Goal: Task Accomplishment & Management: Use online tool/utility

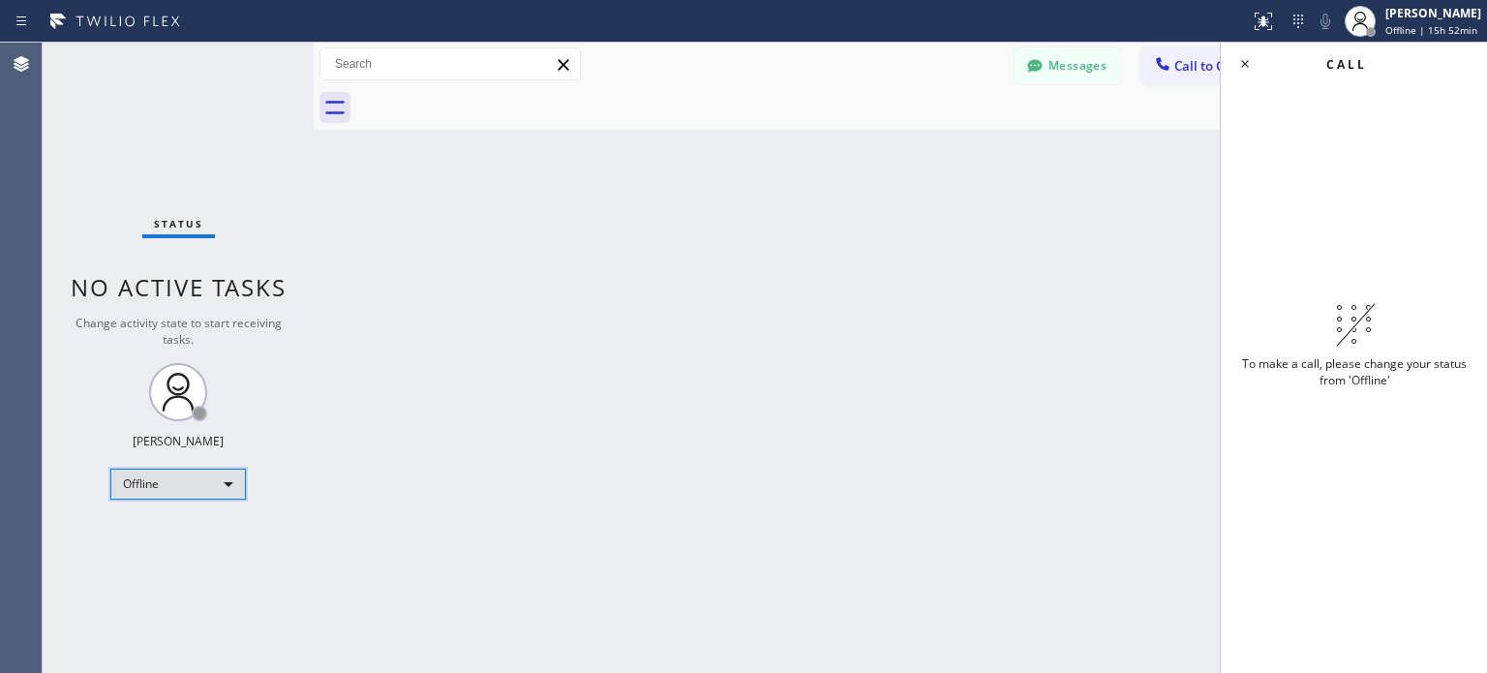
click at [133, 491] on div "Offline" at bounding box center [177, 483] width 135 height 31
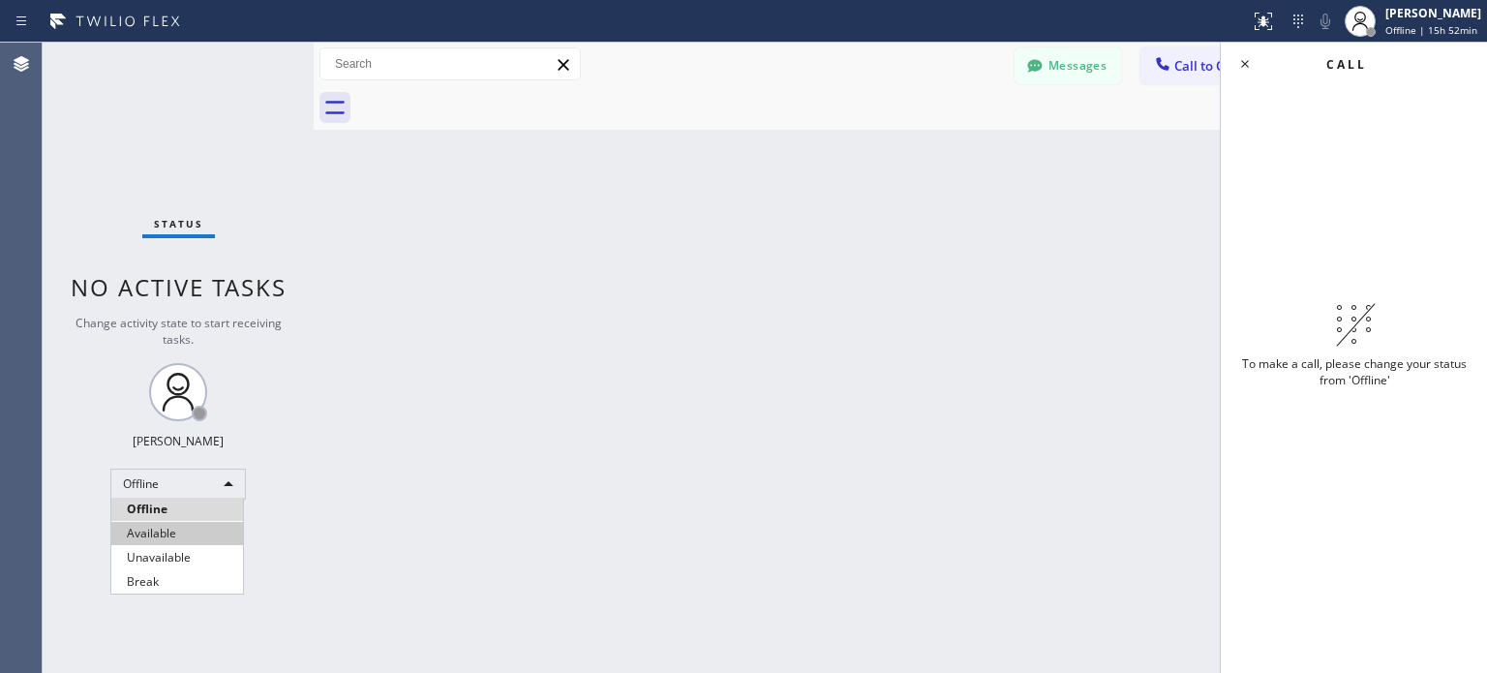
click at [182, 539] on li "Available" at bounding box center [177, 533] width 132 height 23
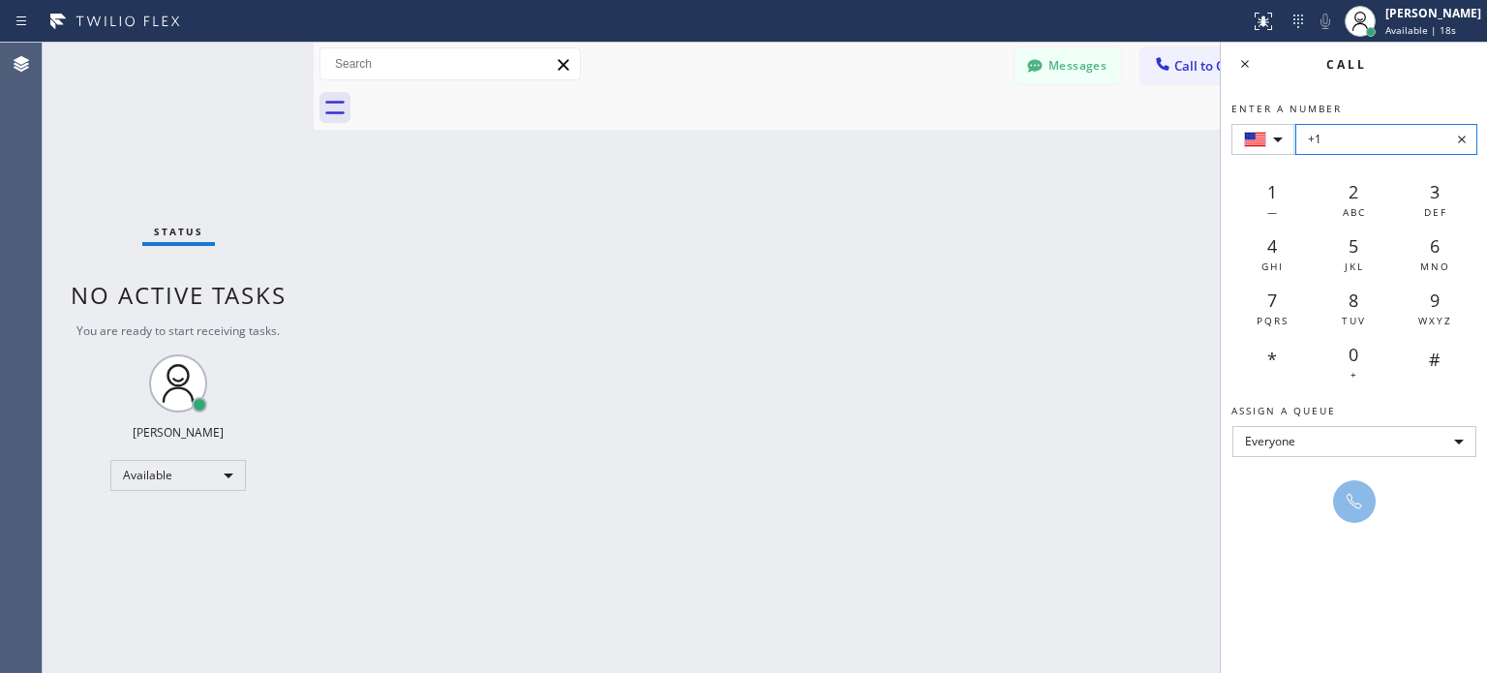
paste input "[PHONE_NUMBER]"
type input "+1 [PHONE_NUMBER]"
click at [1360, 518] on button at bounding box center [1354, 501] width 43 height 43
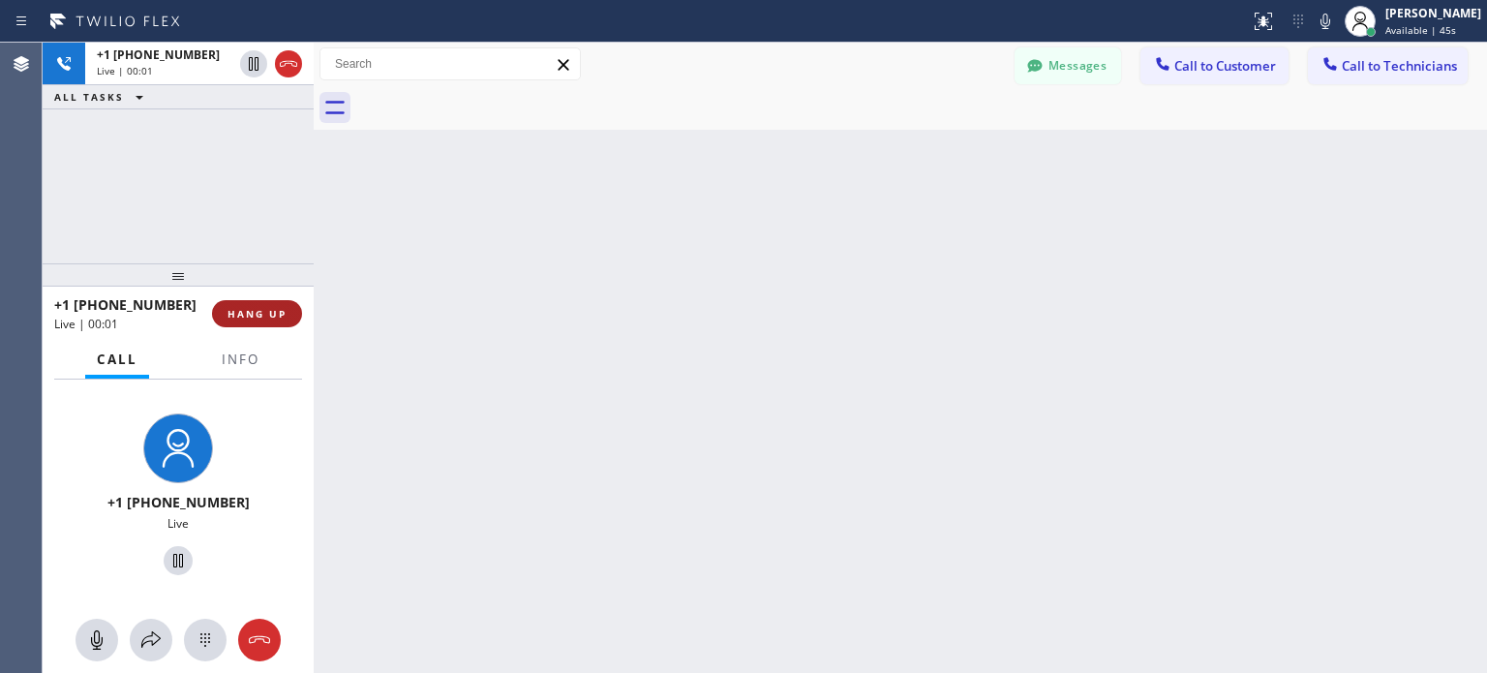
click at [248, 314] on span "HANG UP" at bounding box center [256, 314] width 59 height 14
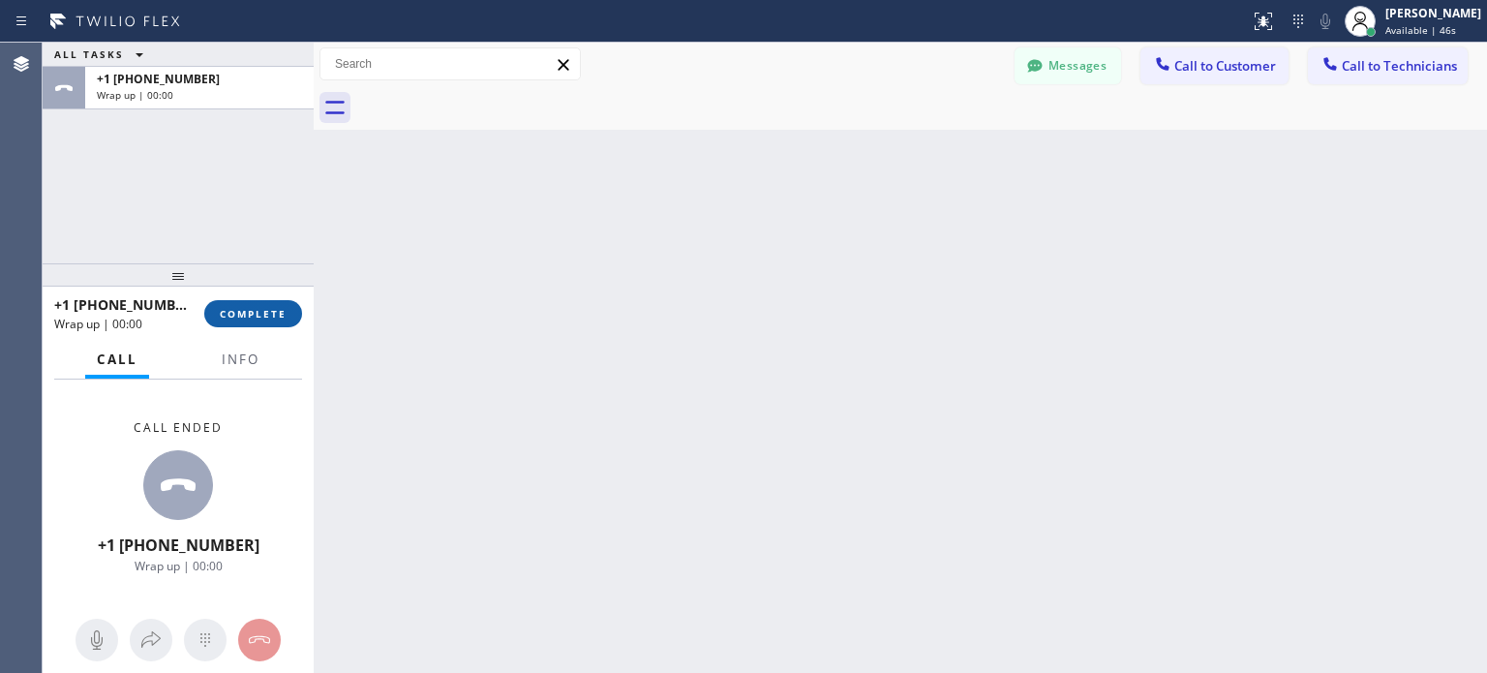
click at [252, 313] on span "COMPLETE" at bounding box center [253, 314] width 67 height 14
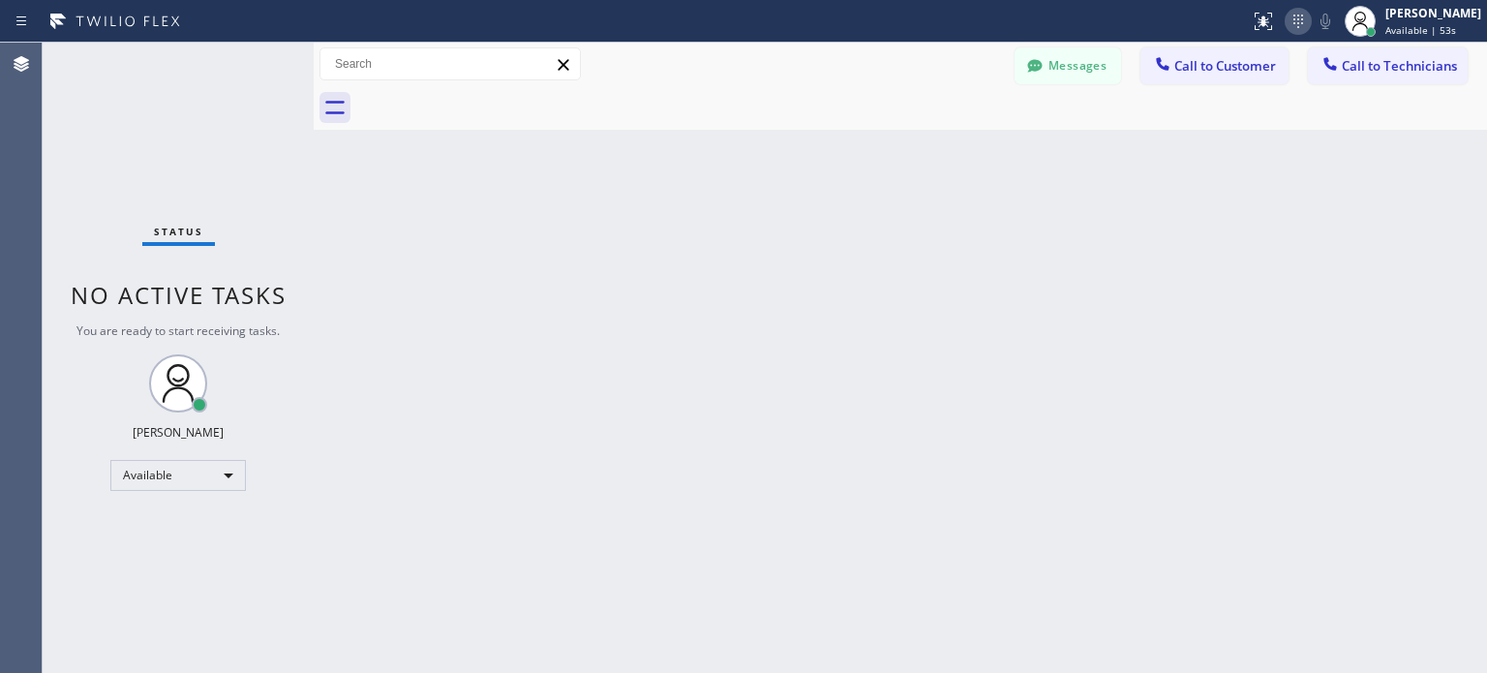
click at [1286, 22] on icon at bounding box center [1297, 21] width 23 height 23
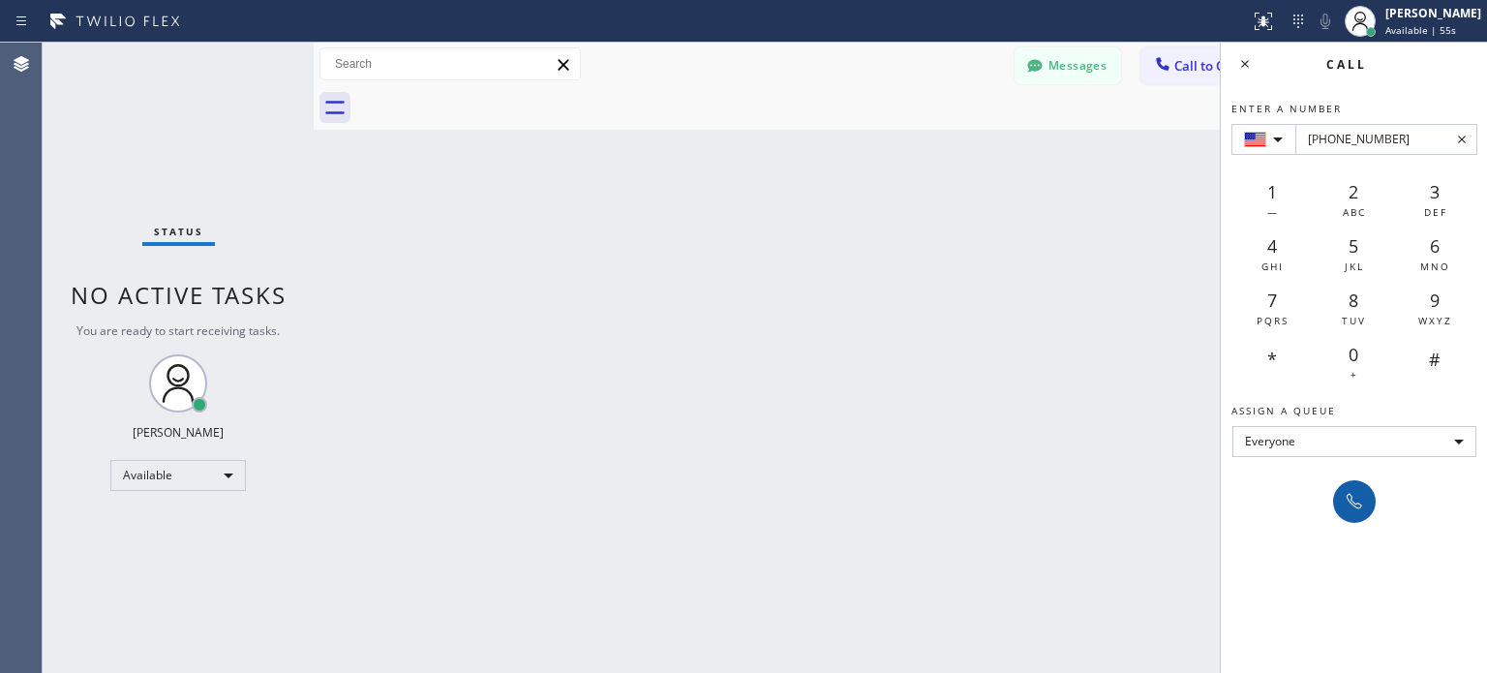
type input "[PHONE_NUMBER]"
click at [1363, 495] on icon at bounding box center [1353, 501] width 23 height 23
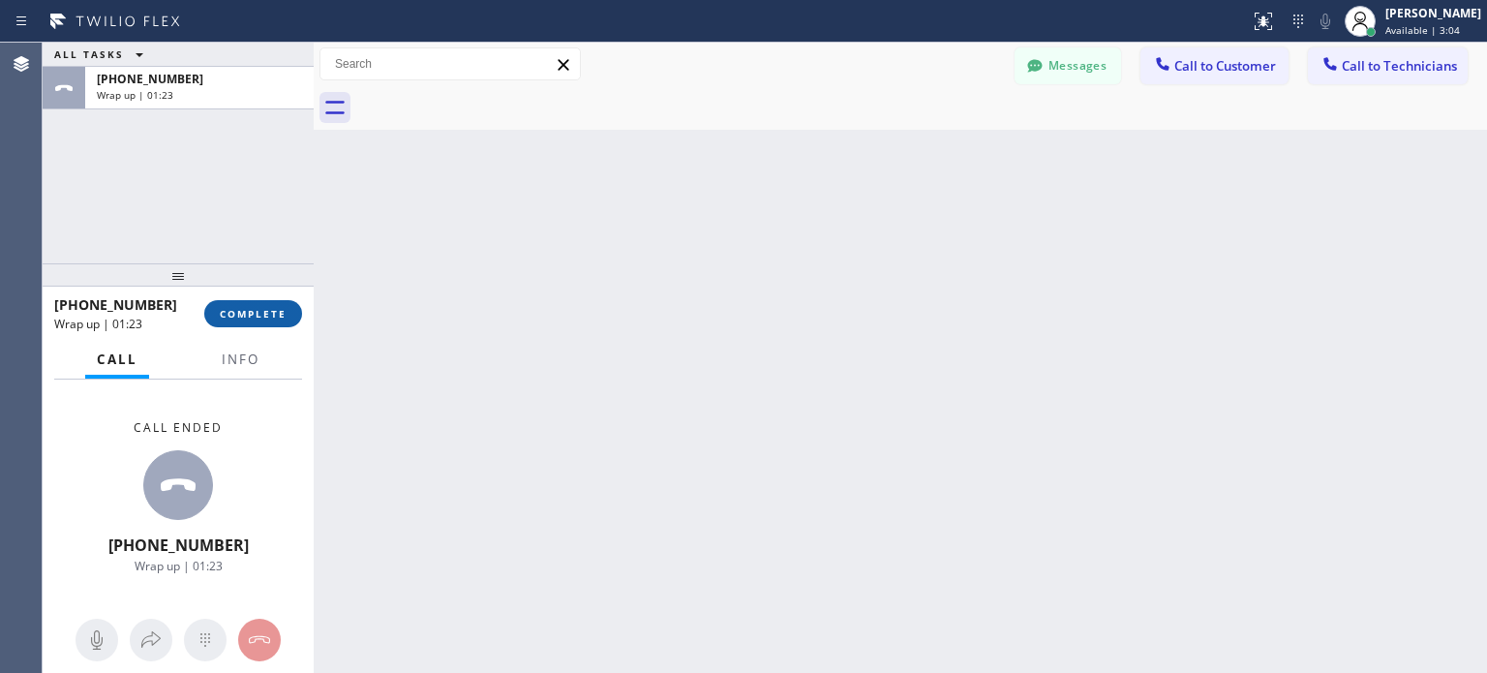
click at [280, 307] on span "COMPLETE" at bounding box center [253, 314] width 67 height 14
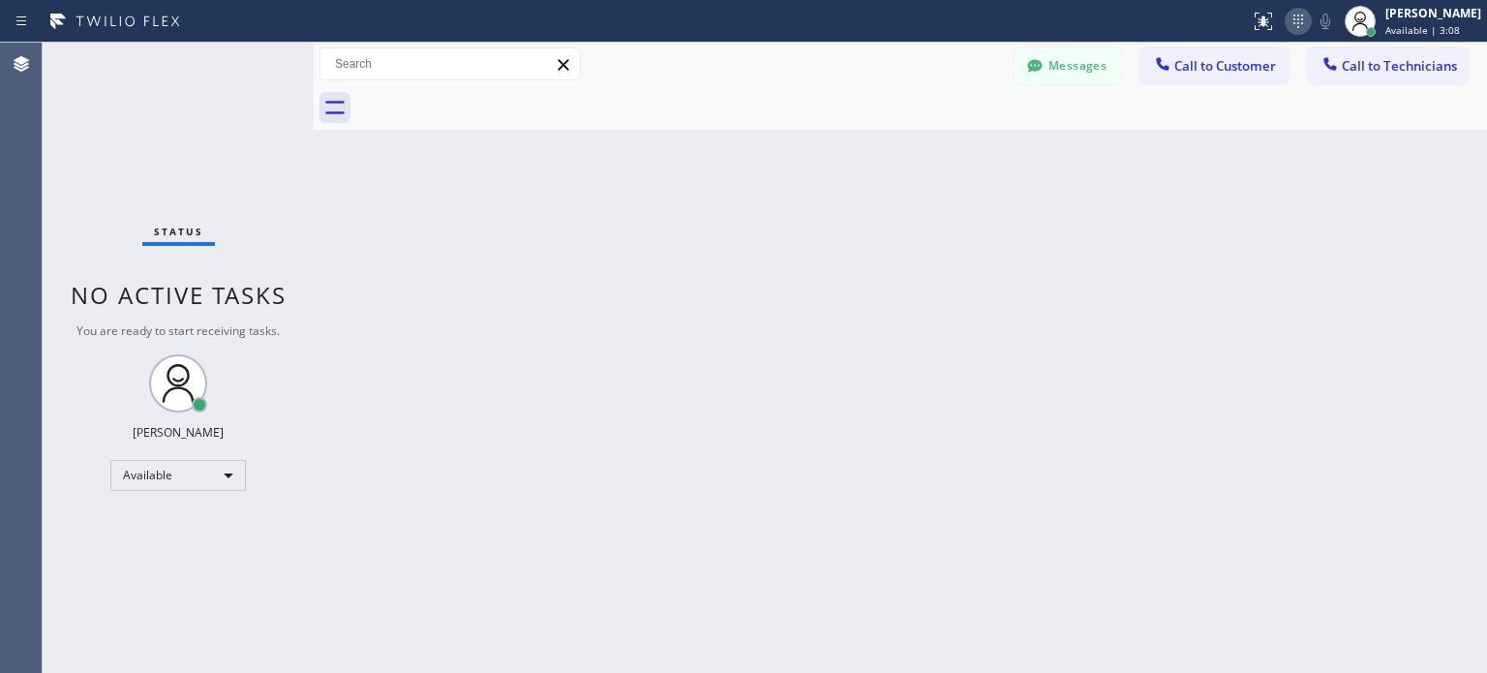
click at [1286, 15] on icon at bounding box center [1297, 21] width 23 height 23
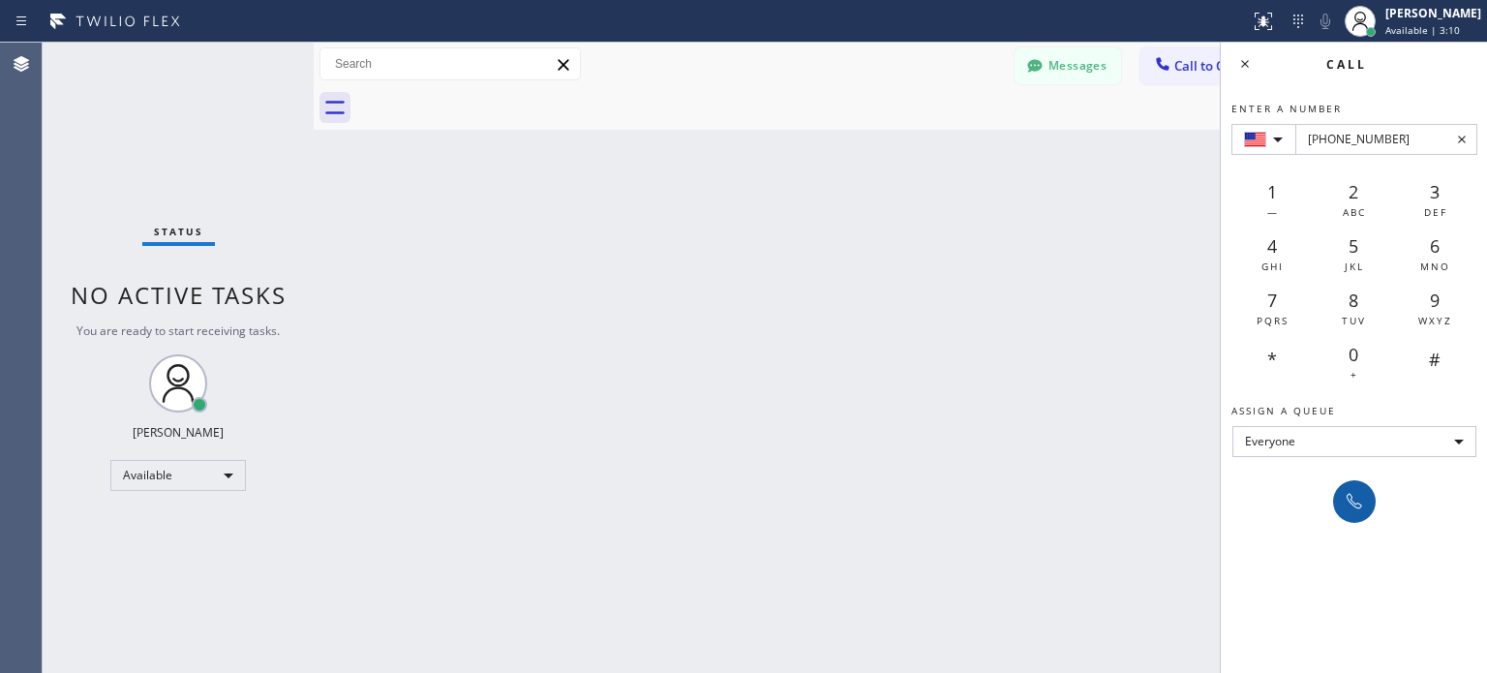
type input "[PHONE_NUMBER]"
click at [1342, 497] on icon at bounding box center [1353, 501] width 23 height 23
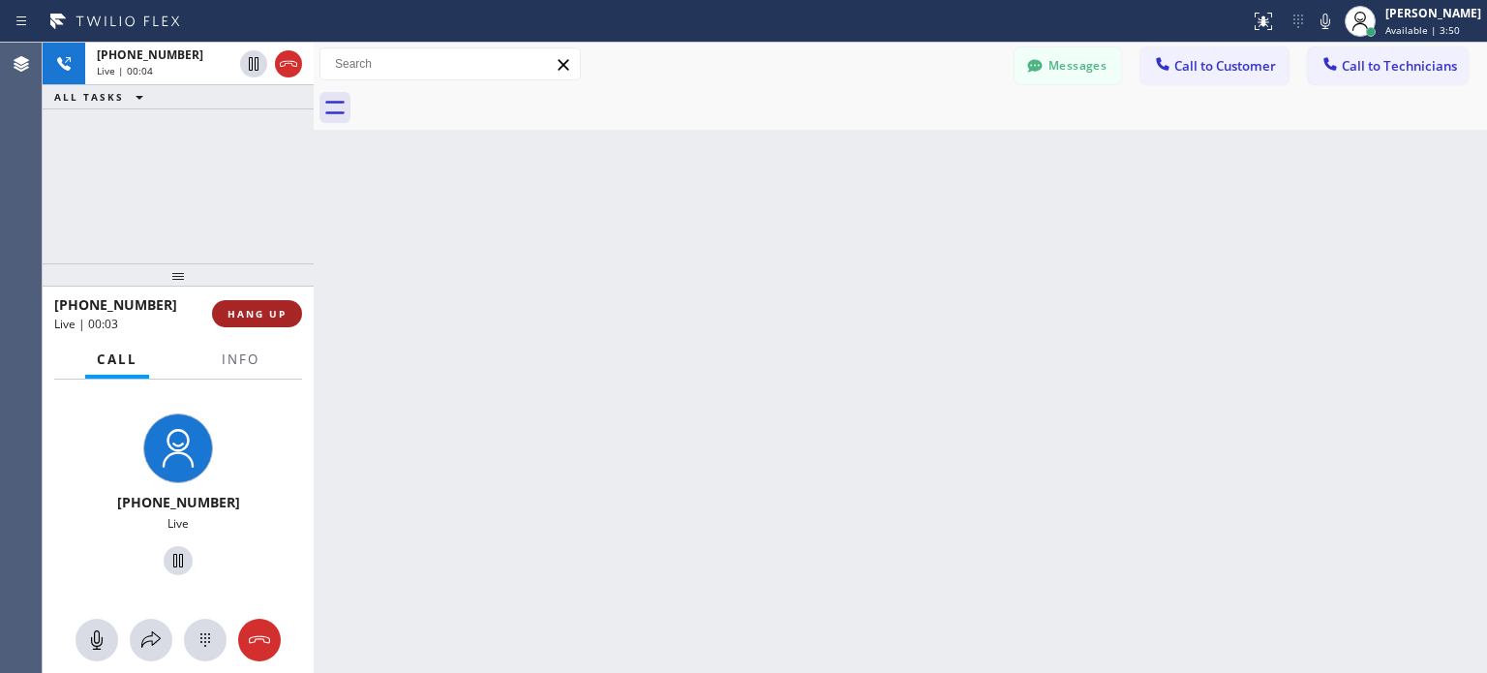
click at [271, 304] on button "HANG UP" at bounding box center [257, 313] width 90 height 27
click at [268, 308] on span "HANG UP" at bounding box center [256, 314] width 59 height 14
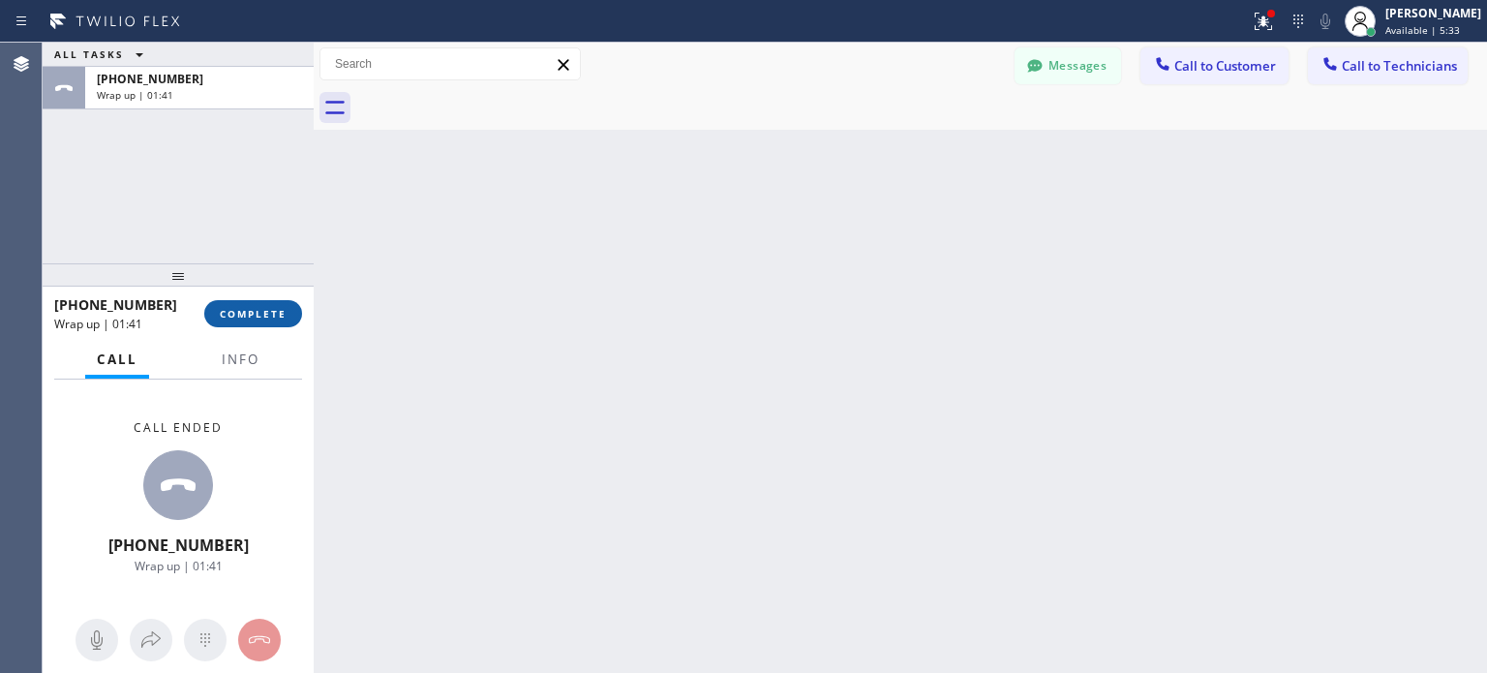
click at [231, 323] on button "COMPLETE" at bounding box center [253, 313] width 98 height 27
click at [1295, 26] on icon at bounding box center [1297, 21] width 23 height 23
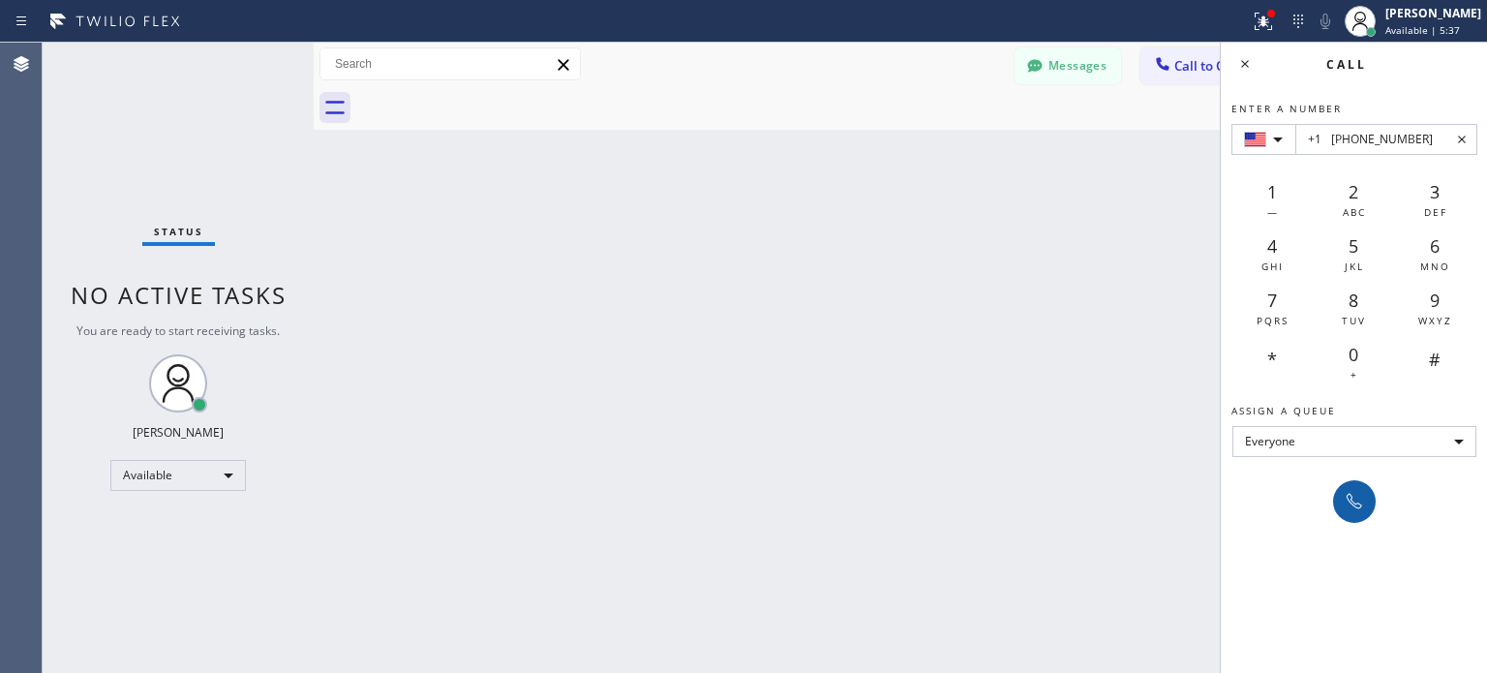
type input "+1 [PHONE_NUMBER]"
click at [1355, 491] on icon at bounding box center [1353, 501] width 23 height 23
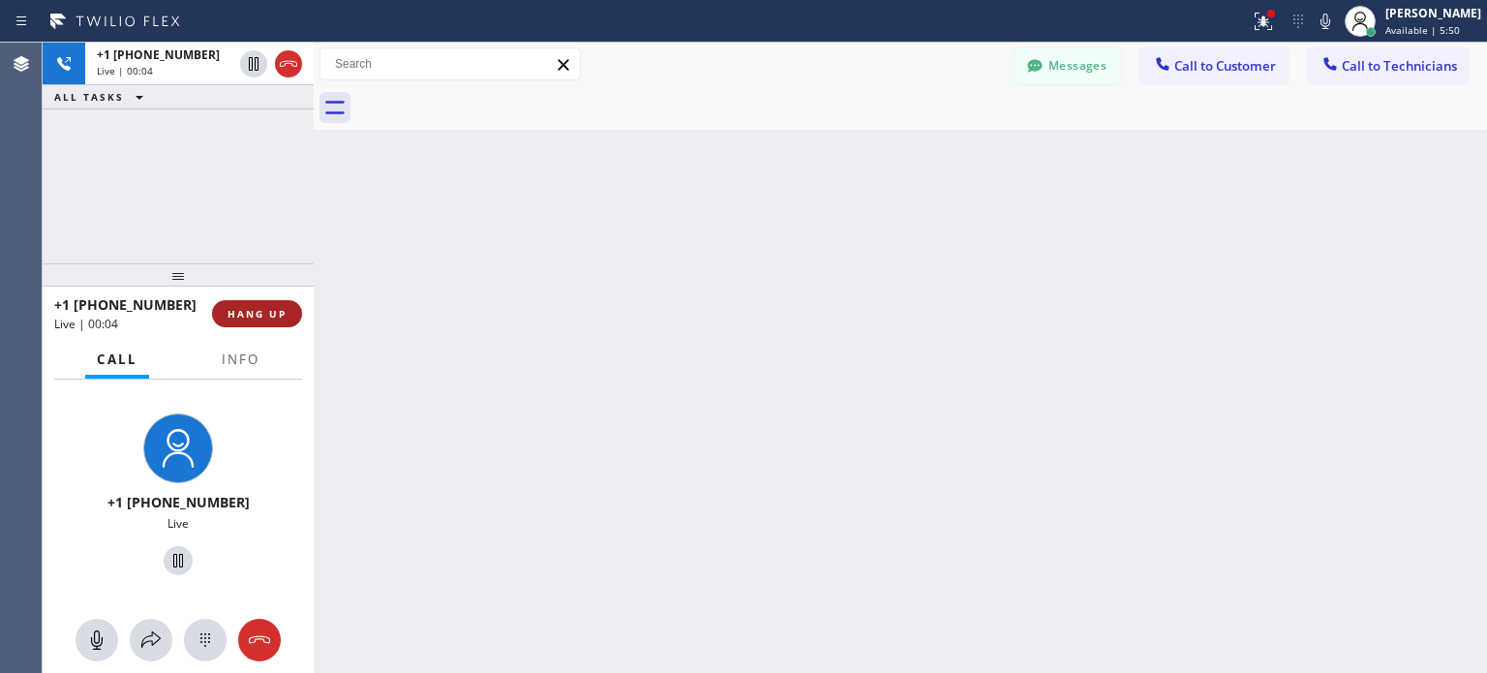
click at [286, 300] on button "HANG UP" at bounding box center [257, 313] width 90 height 27
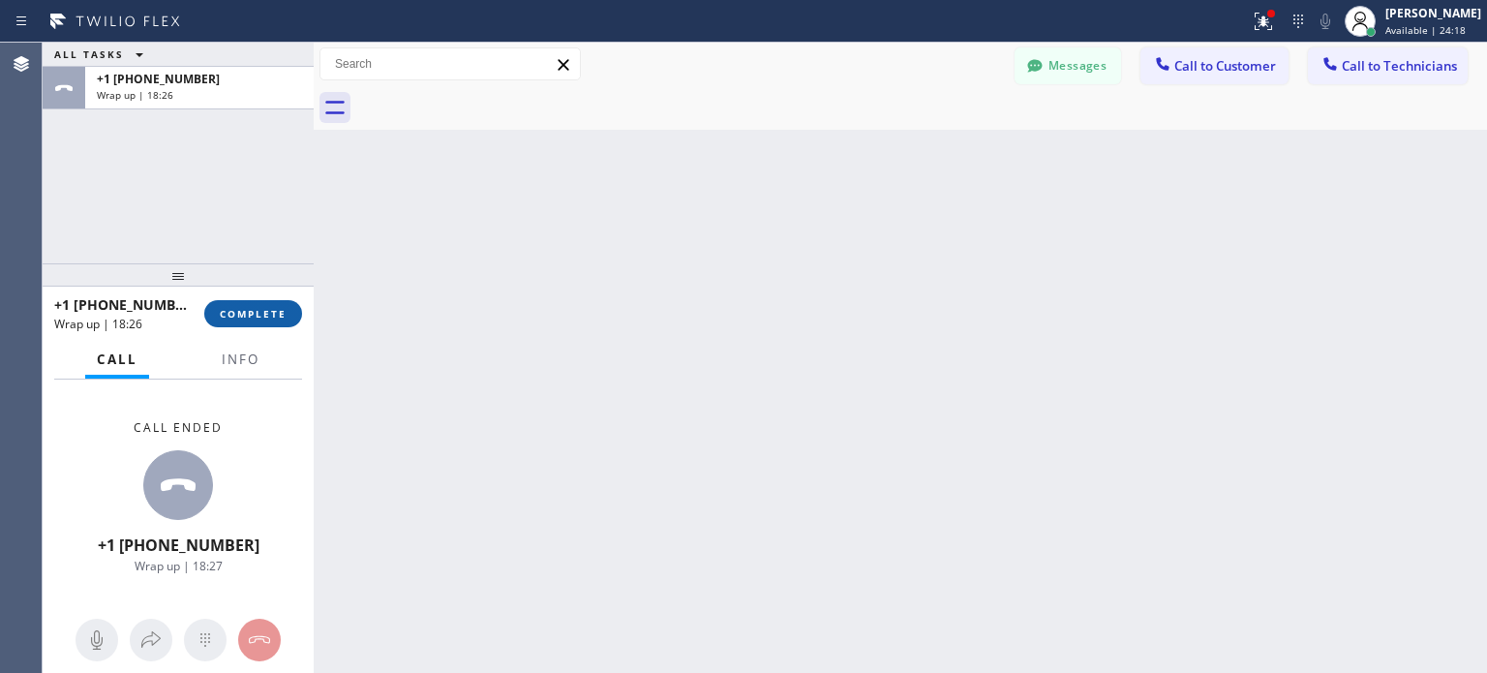
click at [276, 316] on span "COMPLETE" at bounding box center [253, 314] width 67 height 14
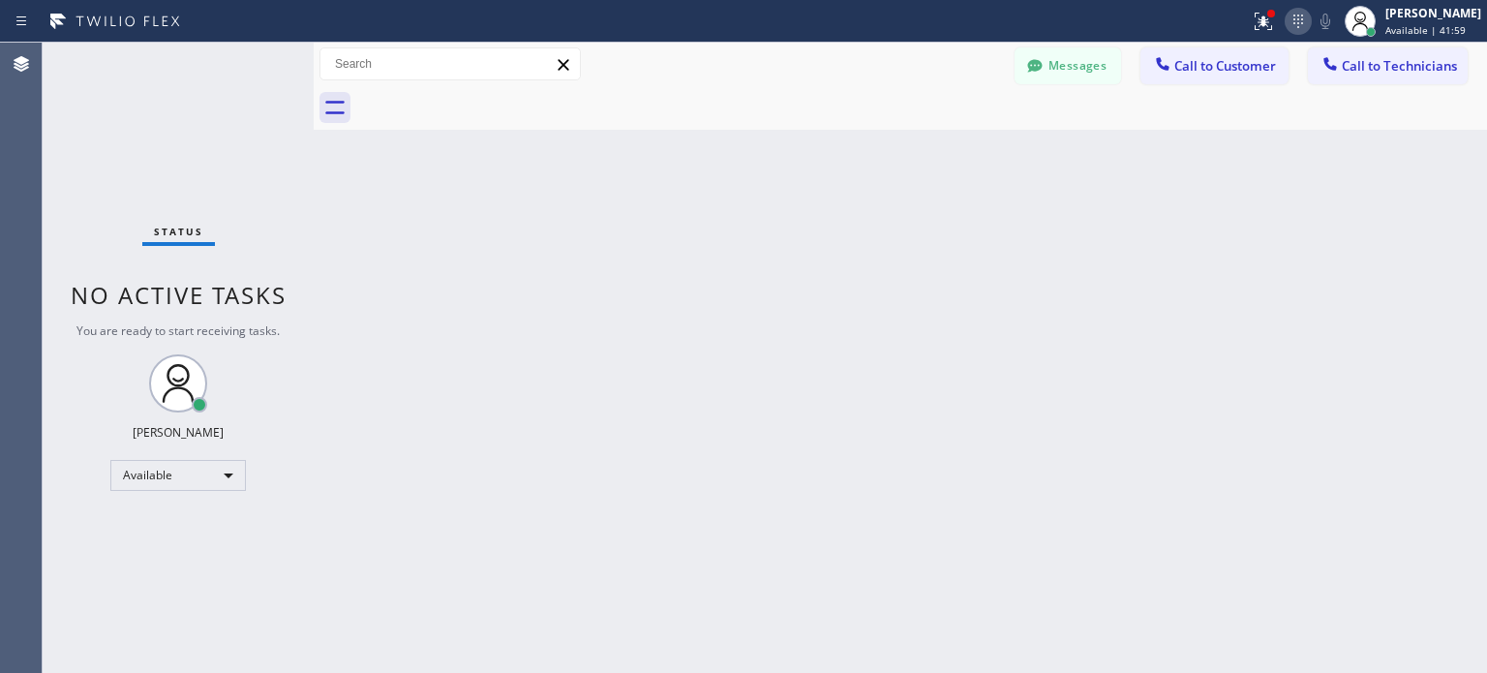
click at [1302, 28] on icon at bounding box center [1297, 21] width 23 height 23
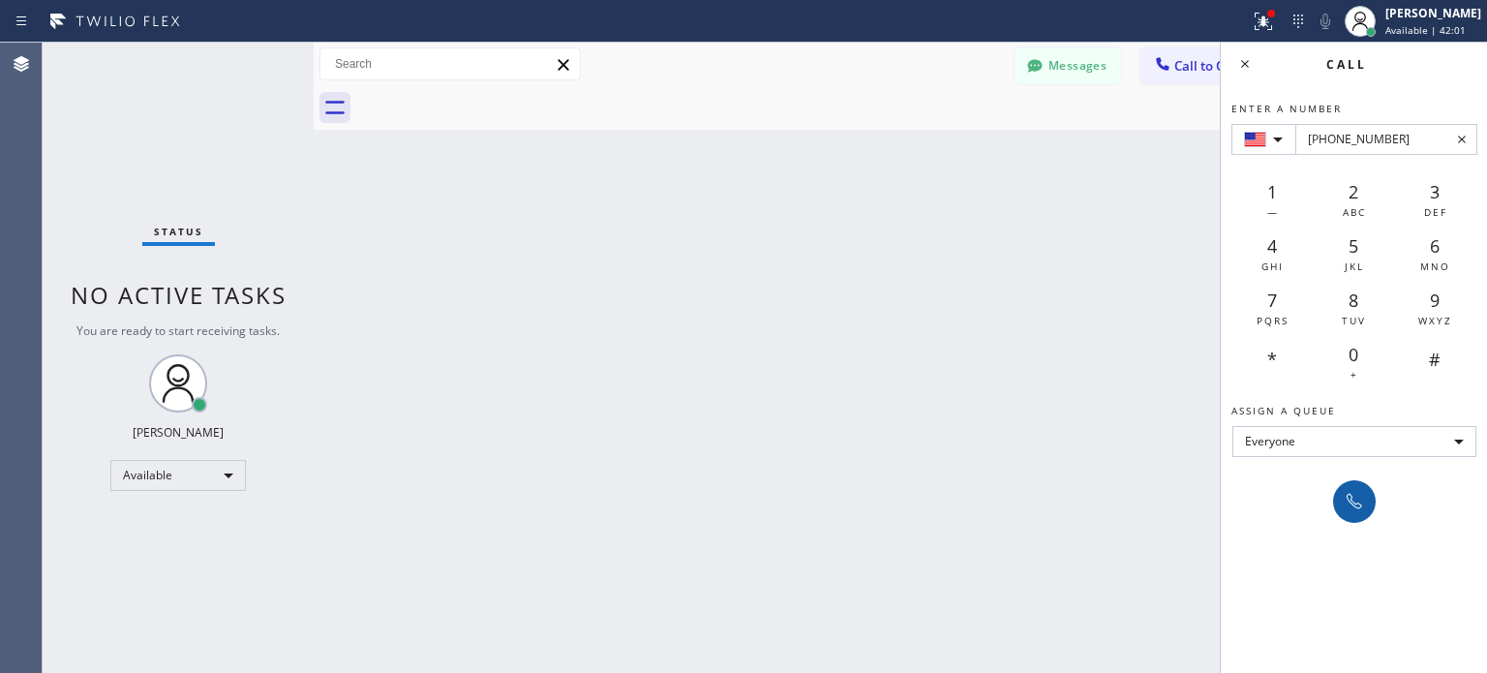
type input "[PHONE_NUMBER]"
click at [1363, 497] on icon at bounding box center [1353, 501] width 23 height 23
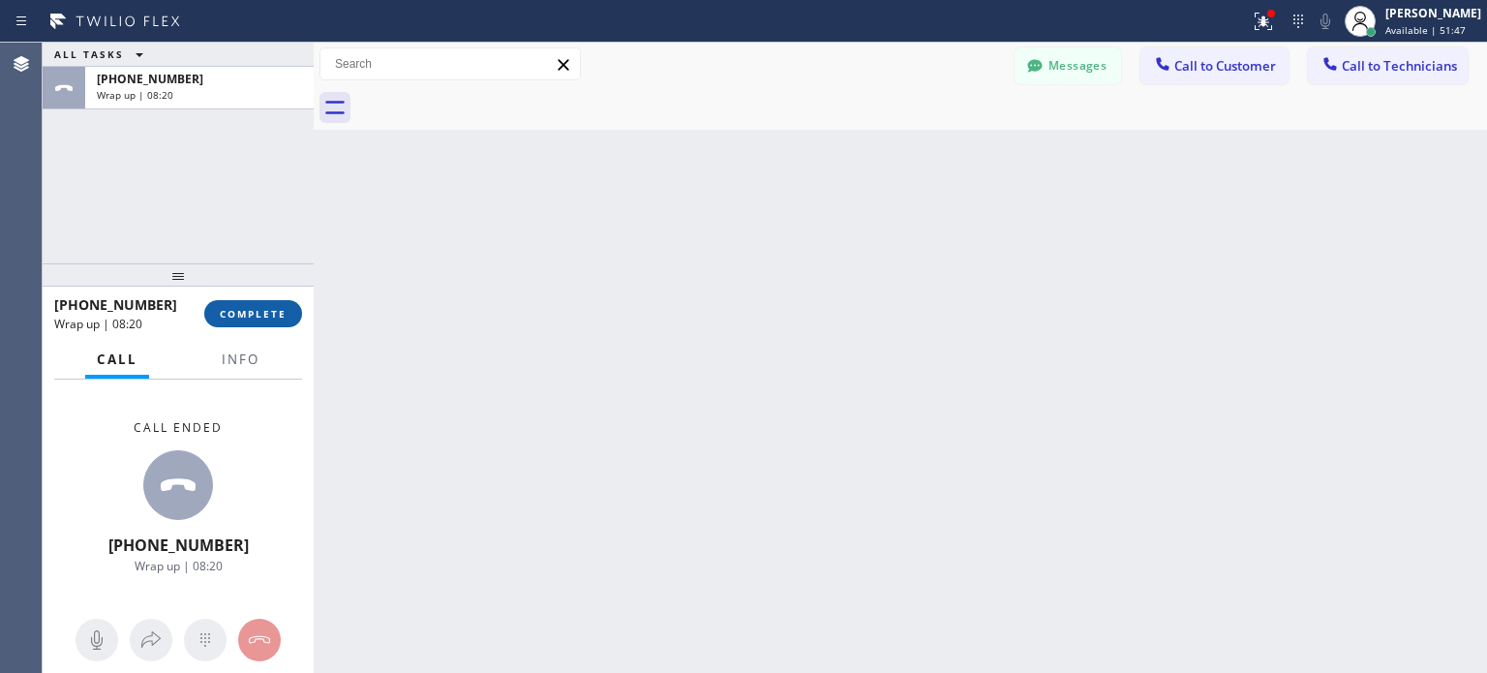
click at [255, 309] on span "COMPLETE" at bounding box center [253, 314] width 67 height 14
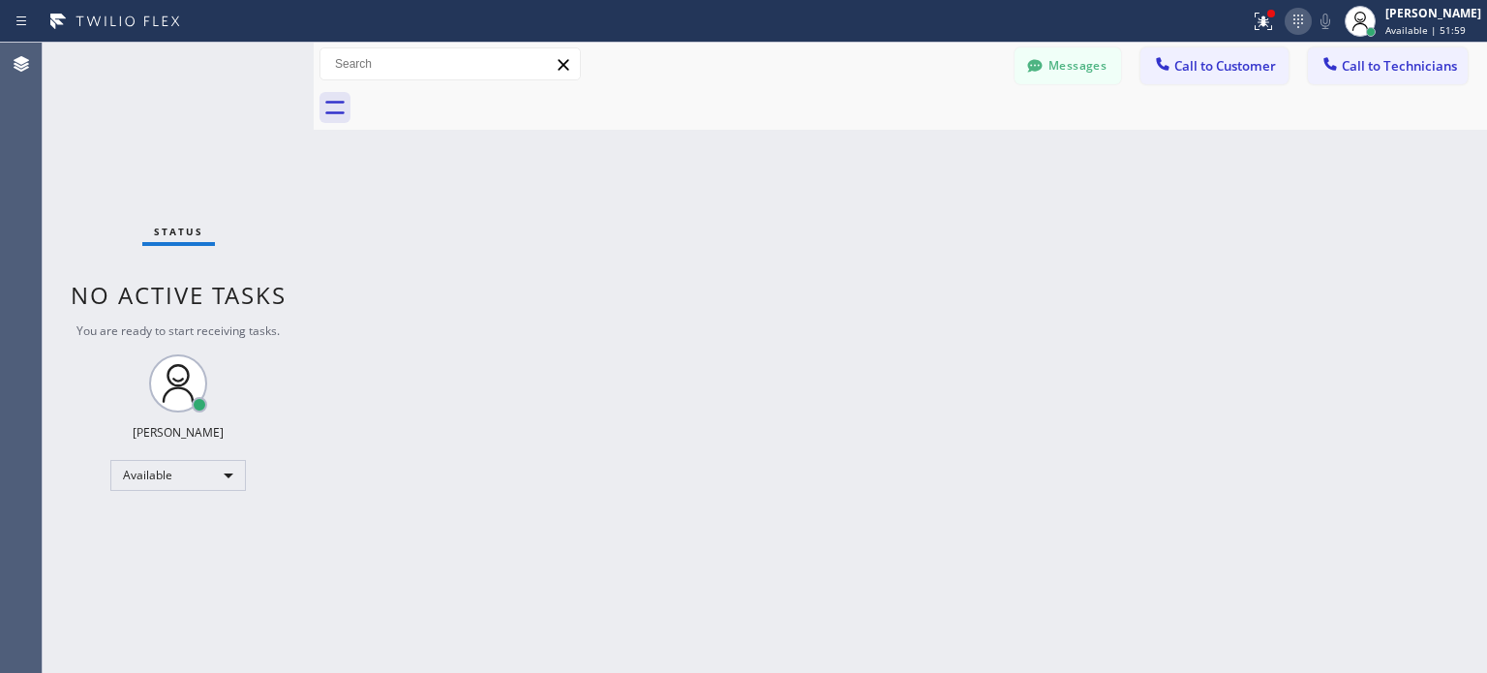
click at [1289, 19] on icon at bounding box center [1297, 21] width 23 height 23
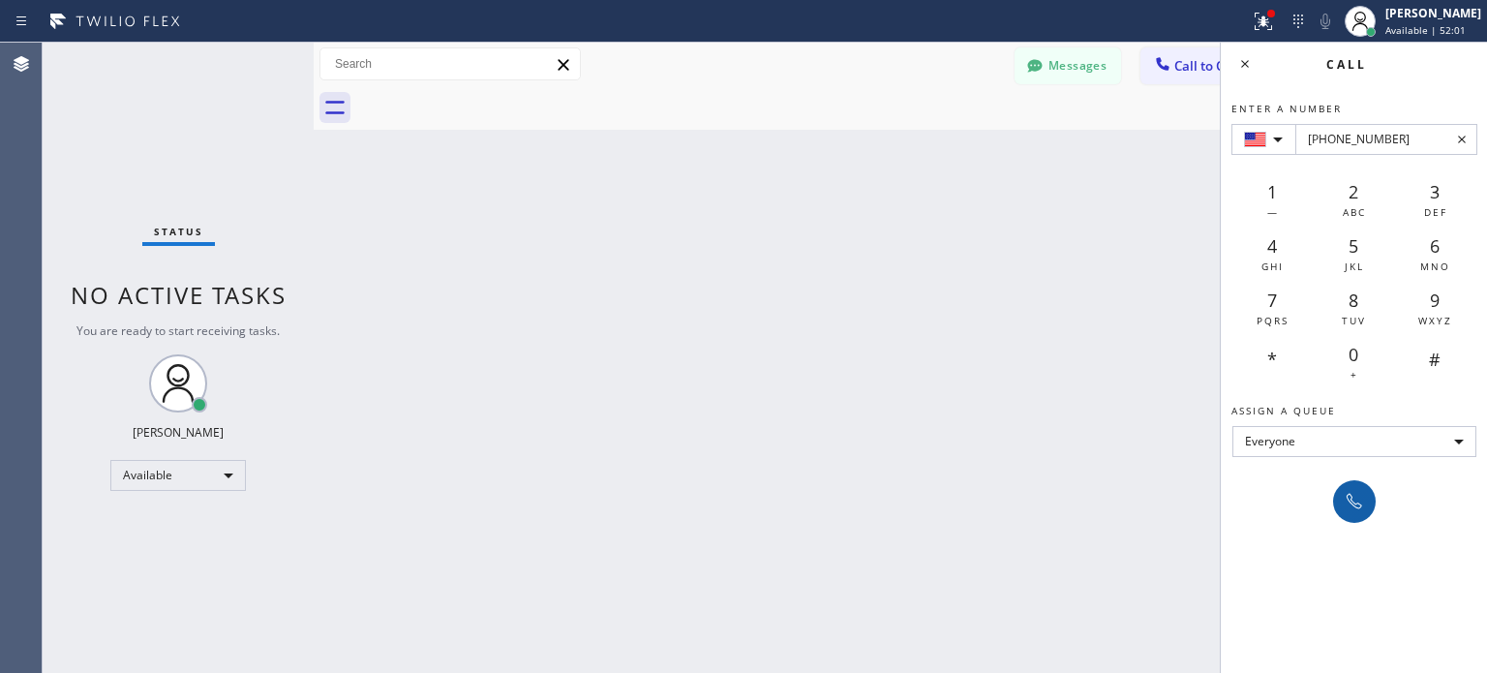
type input "[PHONE_NUMBER]"
click at [1353, 492] on icon at bounding box center [1353, 501] width 23 height 23
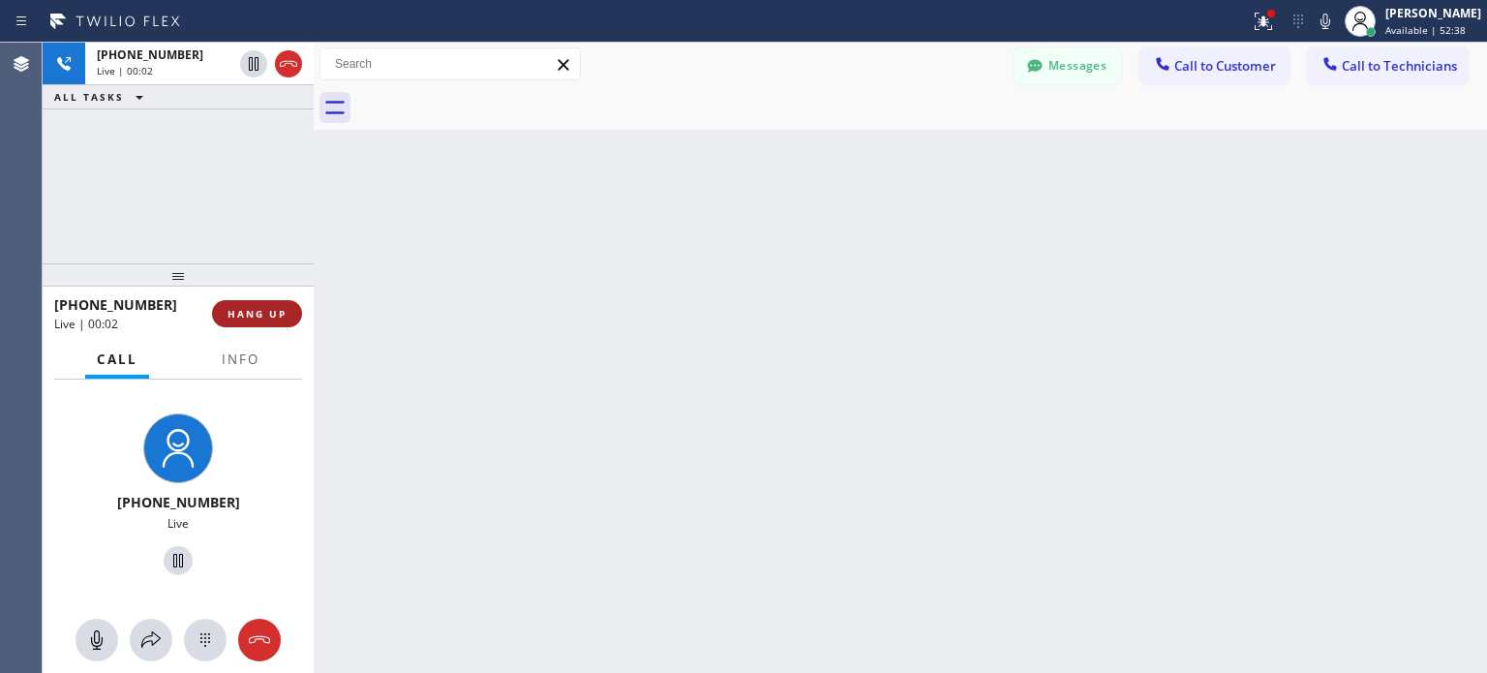
click at [266, 324] on button "HANG UP" at bounding box center [257, 313] width 90 height 27
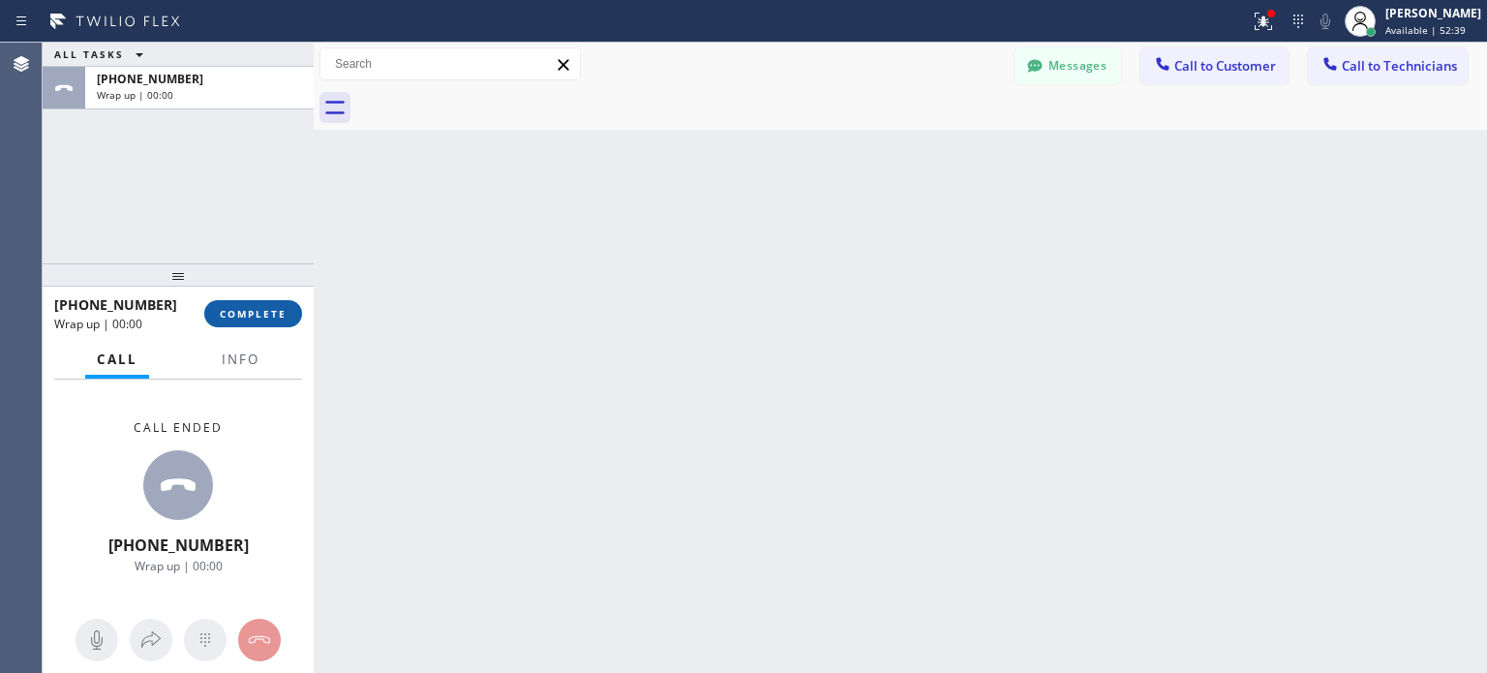
click at [255, 324] on button "COMPLETE" at bounding box center [253, 313] width 98 height 27
